Goal: Task Accomplishment & Management: Use online tool/utility

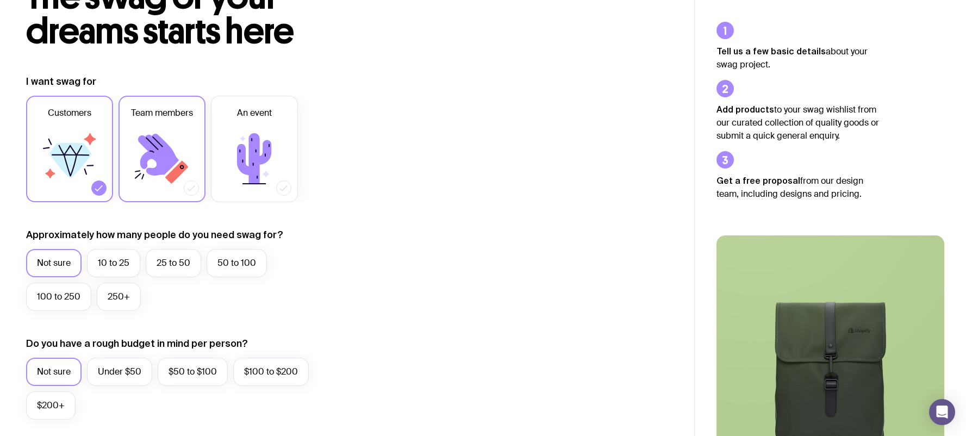
scroll to position [92, 0]
click at [114, 265] on label "10 to 25" at bounding box center [113, 262] width 53 height 28
click at [0, 0] on input "10 to 25" at bounding box center [0, 0] width 0 height 0
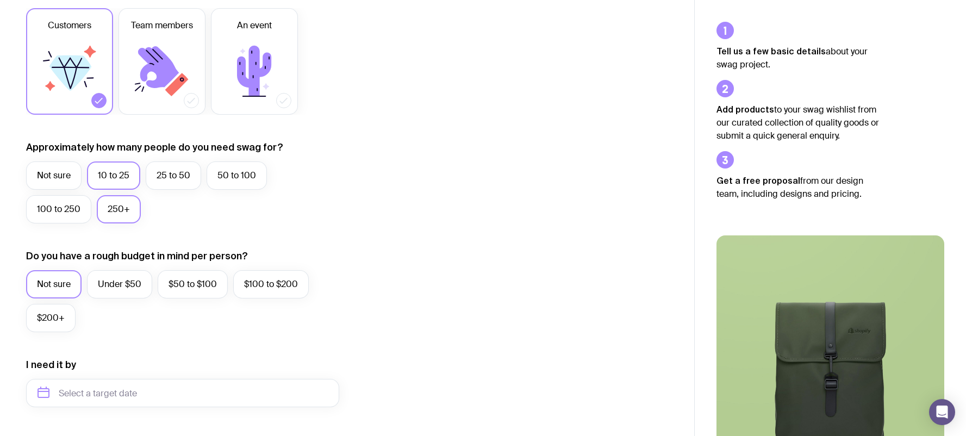
scroll to position [183, 0]
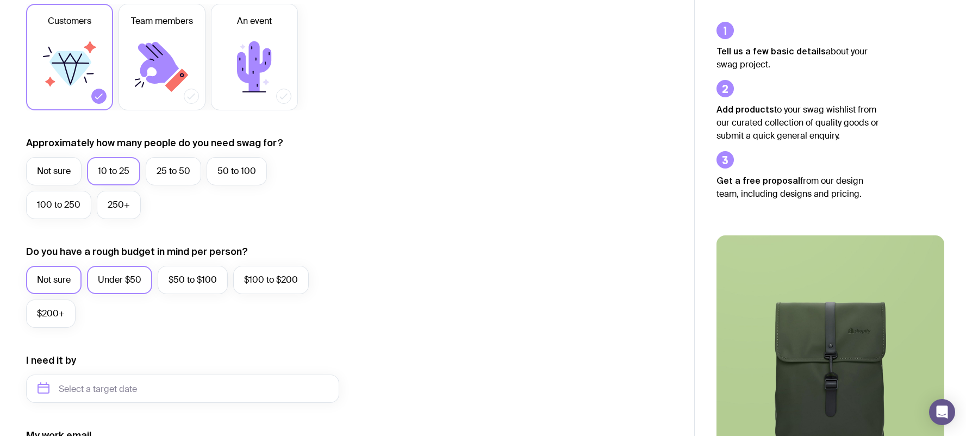
click at [118, 285] on label "Under $50" at bounding box center [119, 280] width 65 height 28
click at [0, 0] on input "Under $50" at bounding box center [0, 0] width 0 height 0
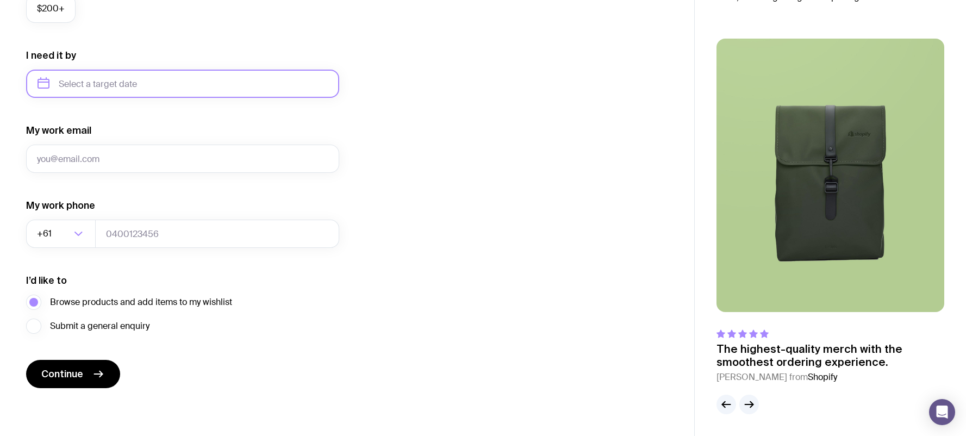
scroll to position [0, 0]
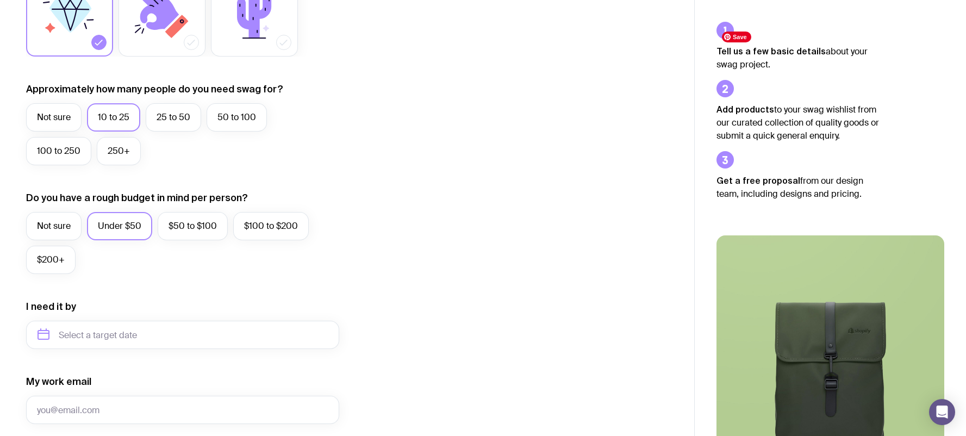
scroll to position [488, 0]
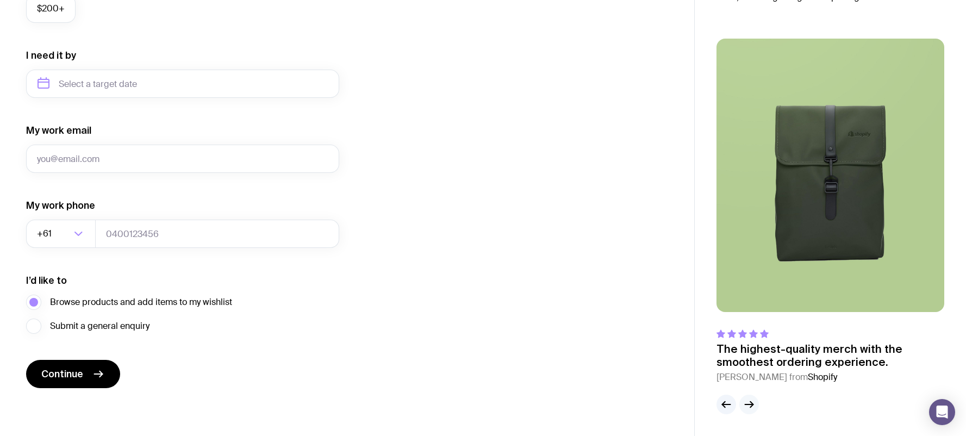
click at [746, 407] on icon "button" at bounding box center [748, 404] width 13 height 13
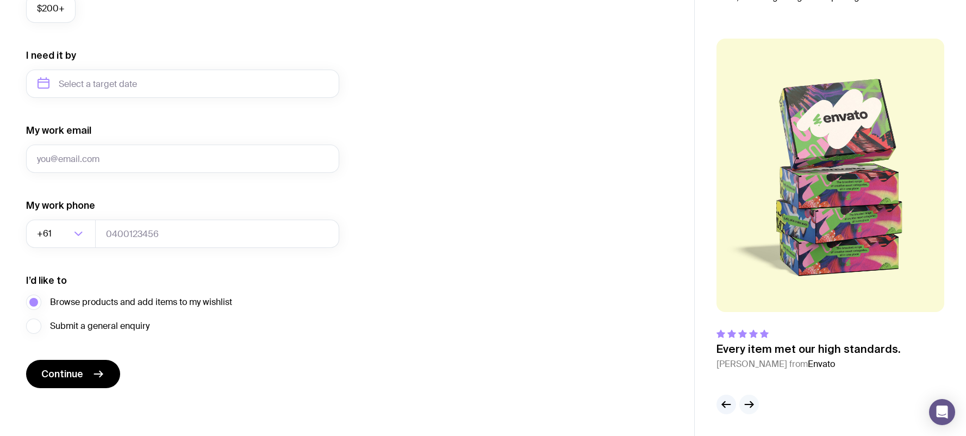
click at [746, 407] on icon "button" at bounding box center [748, 404] width 13 height 13
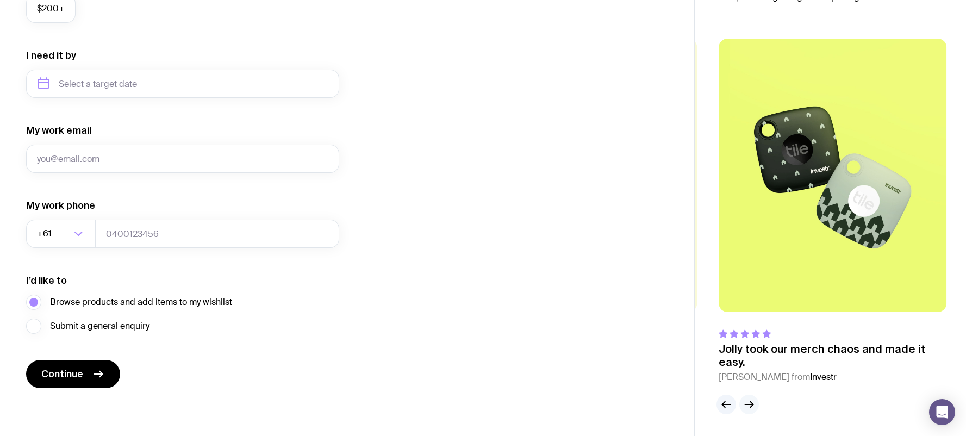
click at [746, 407] on icon "button" at bounding box center [748, 404] width 13 height 13
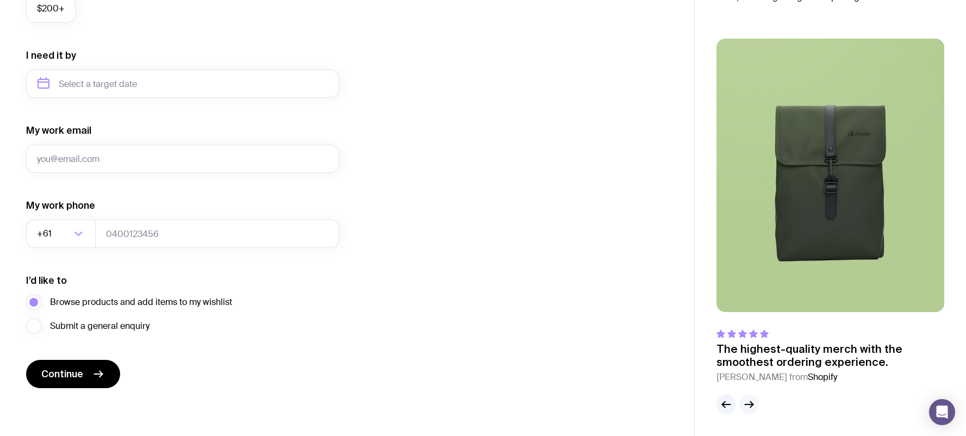
click at [746, 407] on icon "button" at bounding box center [748, 404] width 13 height 13
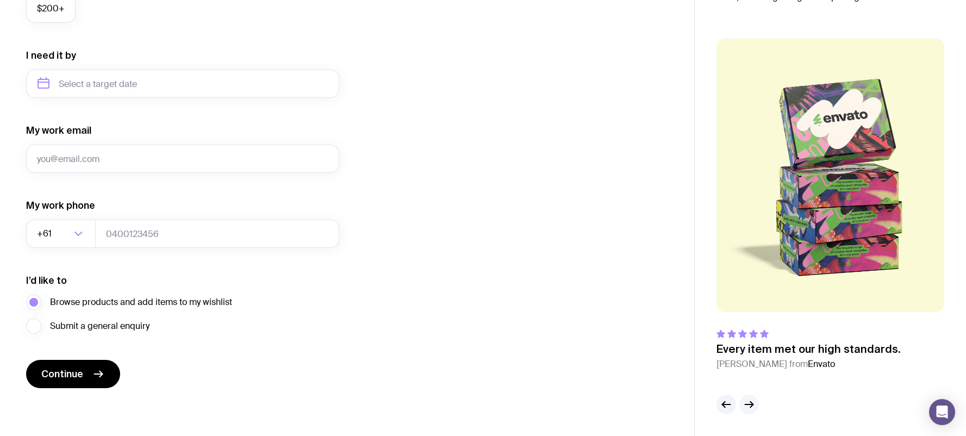
click at [746, 407] on icon "button" at bounding box center [748, 404] width 13 height 13
